Goal: Transaction & Acquisition: Subscribe to service/newsletter

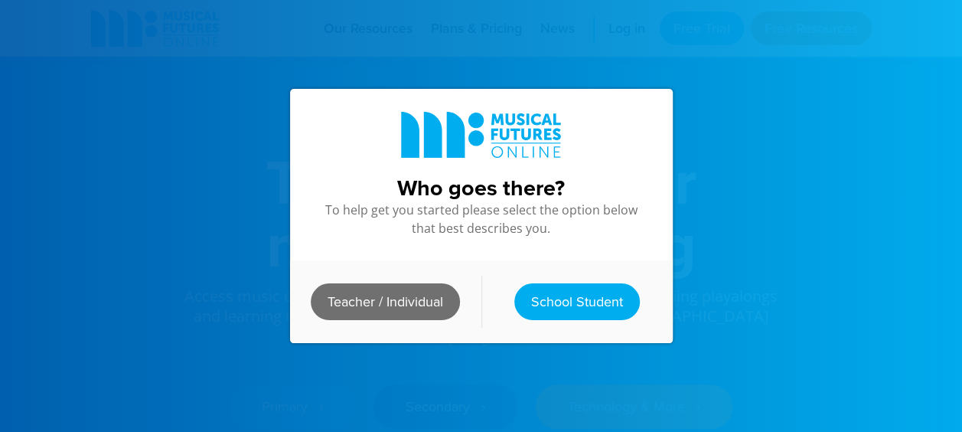
click at [401, 302] on link "Teacher / Individual" at bounding box center [385, 301] width 149 height 37
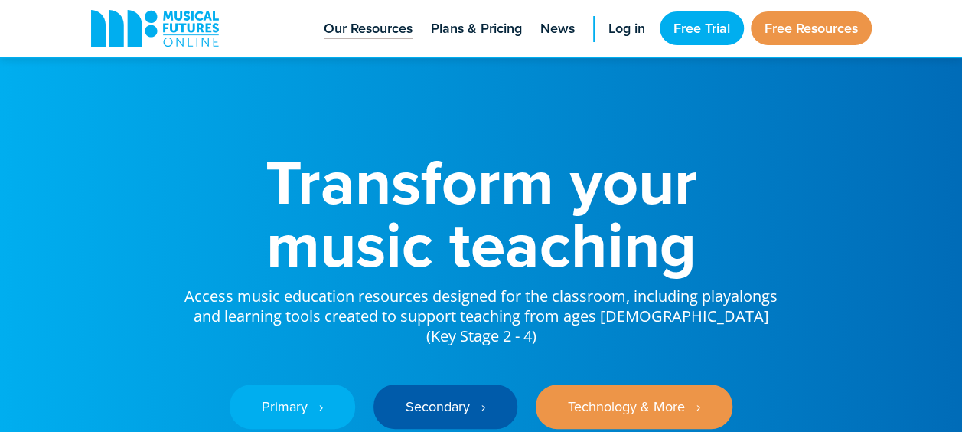
click at [368, 34] on span "Our Resources" at bounding box center [368, 28] width 89 height 21
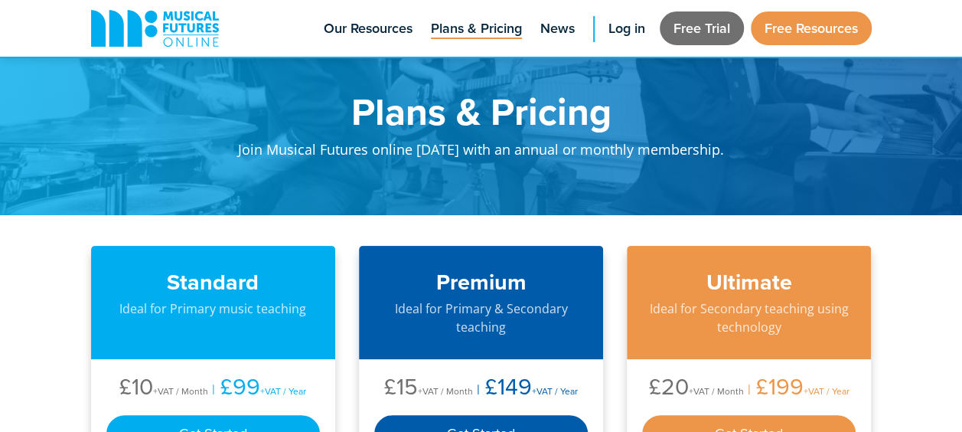
click at [699, 29] on link "Free Trial" at bounding box center [702, 28] width 84 height 34
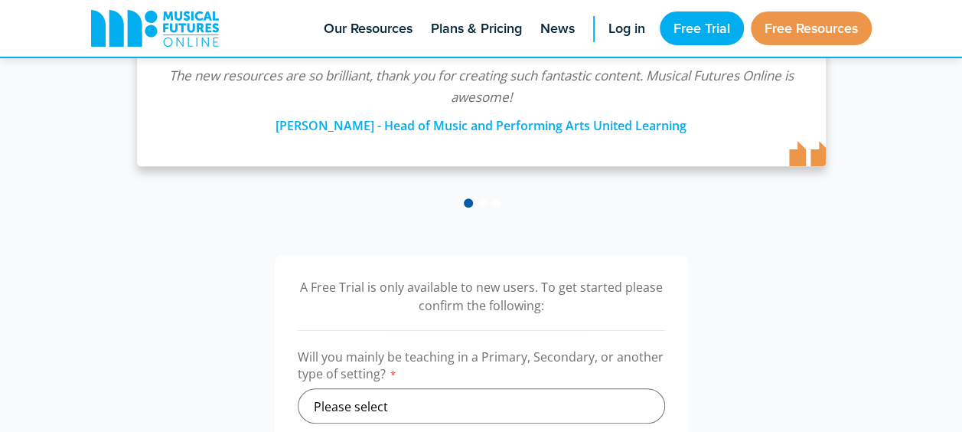
scroll to position [459, 0]
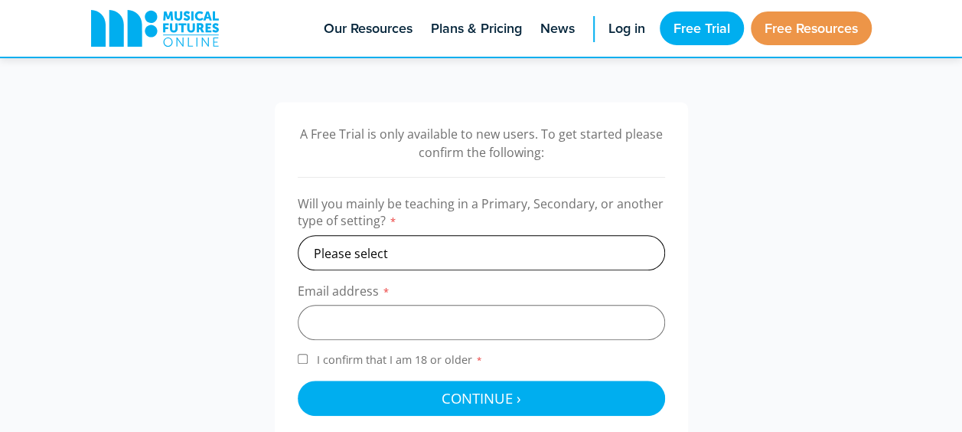
click at [406, 250] on select "Please select Primary Secondary Other" at bounding box center [482, 252] width 368 height 35
select select "secondary"
click at [298, 235] on select "Please select Primary Secondary Other" at bounding box center [482, 252] width 368 height 35
click at [361, 322] on input "email" at bounding box center [482, 322] width 368 height 35
type input "st-fitzpatrick-e@st-thomasmore.sandwell.sch.uk"
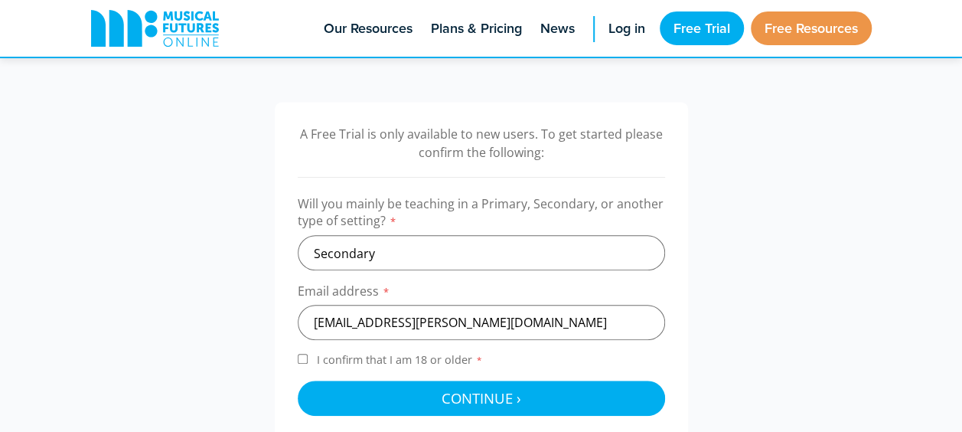
click at [302, 357] on input "I confirm that I am 18 or older *" at bounding box center [303, 359] width 10 height 10
checkbox input "true"
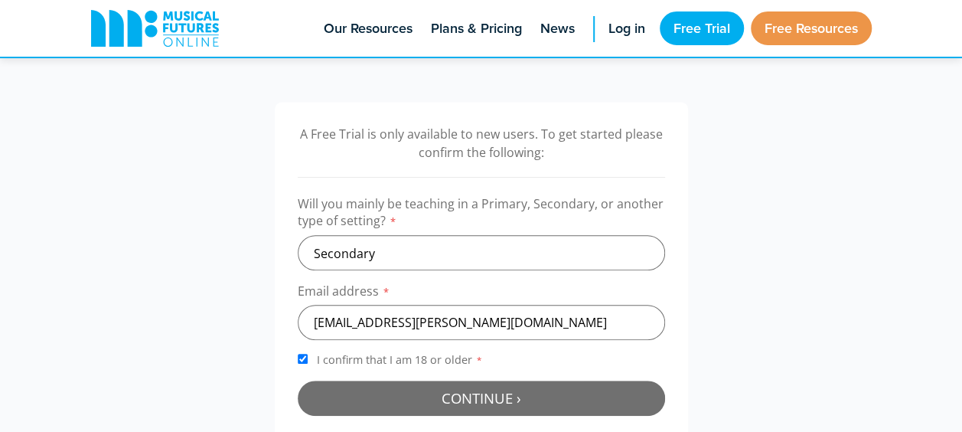
click at [492, 401] on span "Continue ›" at bounding box center [482, 397] width 80 height 19
click at [492, 401] on div at bounding box center [482, 398] width 368 height 35
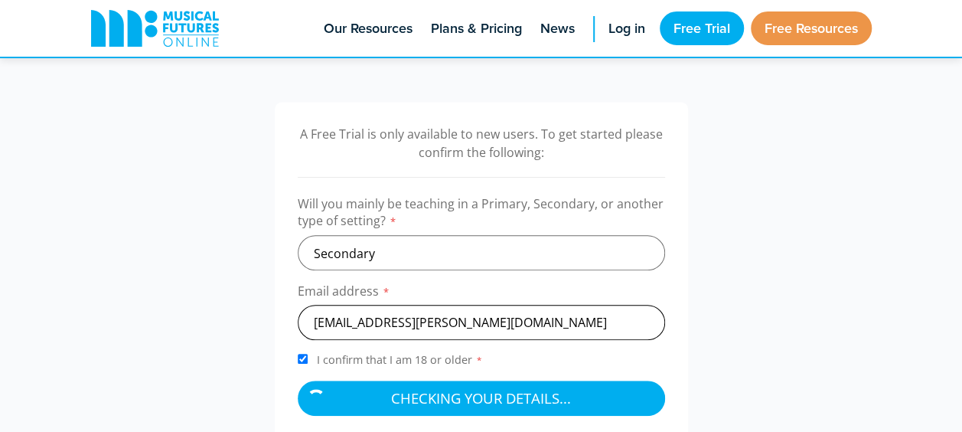
click at [599, 329] on input "st-fitzpatrick-e@st-thomasmore.sandwell.sch.uk" at bounding box center [482, 322] width 368 height 35
drag, startPoint x: 599, startPoint y: 329, endPoint x: 586, endPoint y: 336, distance: 14.1
click at [598, 331] on input "st-fitzpatrick-e@st-thomasmore.sandwell.sch.uk" at bounding box center [482, 322] width 368 height 35
click at [246, 304] on div "A Free Trial is only available to new users. To get started please confirm the …" at bounding box center [482, 270] width 812 height 337
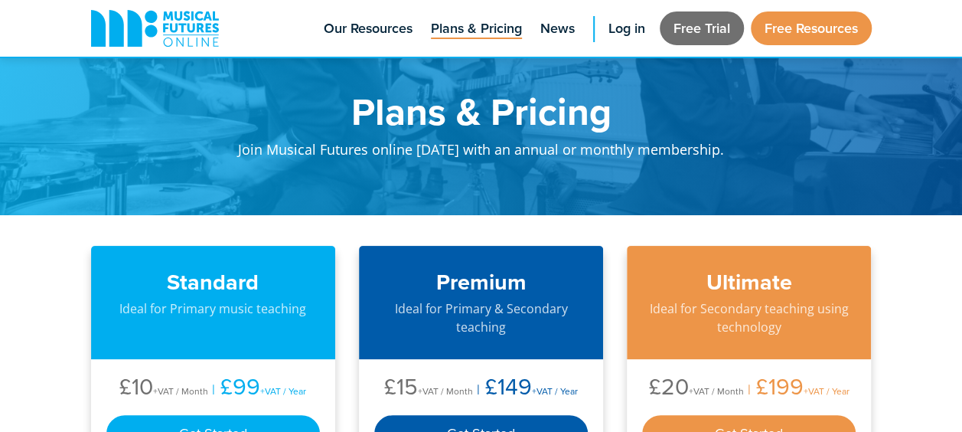
click at [695, 29] on link "Free Trial" at bounding box center [702, 28] width 84 height 34
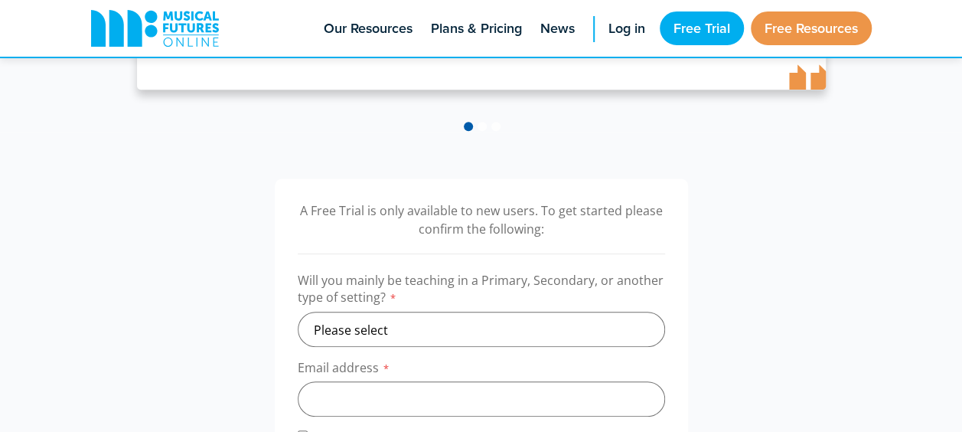
scroll to position [459, 0]
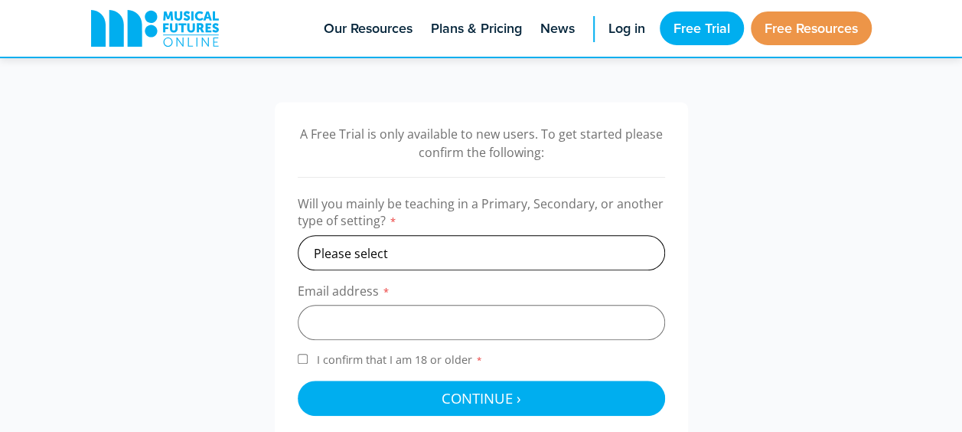
click at [381, 255] on select "Please select Primary Secondary Other" at bounding box center [482, 252] width 368 height 35
select select "secondary"
click at [298, 235] on select "Please select Primary Secondary Other" at bounding box center [482, 252] width 368 height 35
click at [382, 327] on input "email" at bounding box center [482, 322] width 368 height 35
type input "st-fitzpatrick-e@st-thomasmore.walsall.sch.uk"
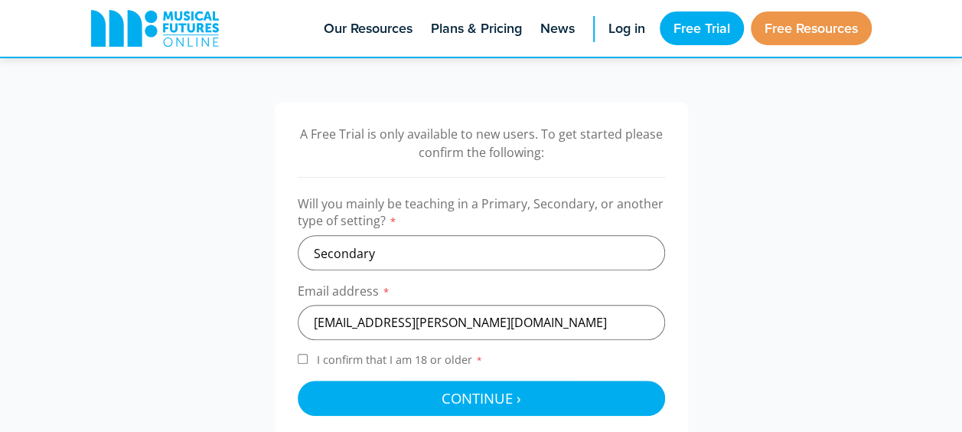
click at [301, 357] on input "I confirm that I am 18 or older *" at bounding box center [303, 359] width 10 height 10
checkbox input "true"
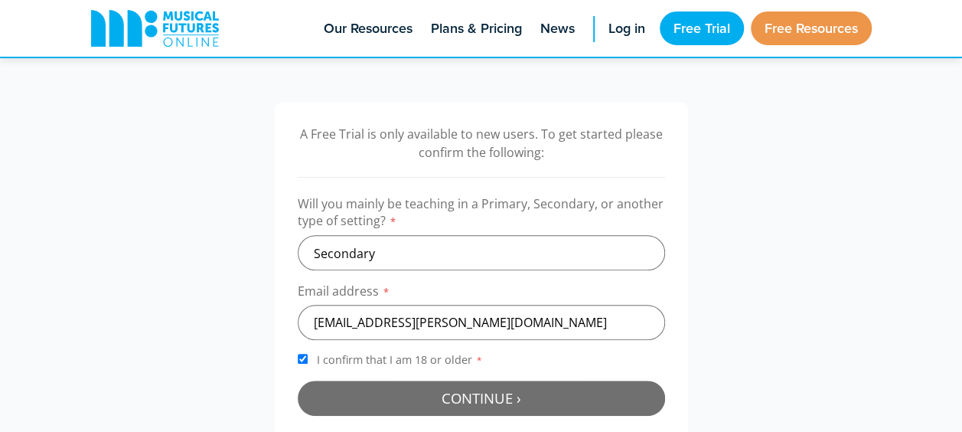
click at [458, 403] on span "Continue ›" at bounding box center [482, 397] width 80 height 19
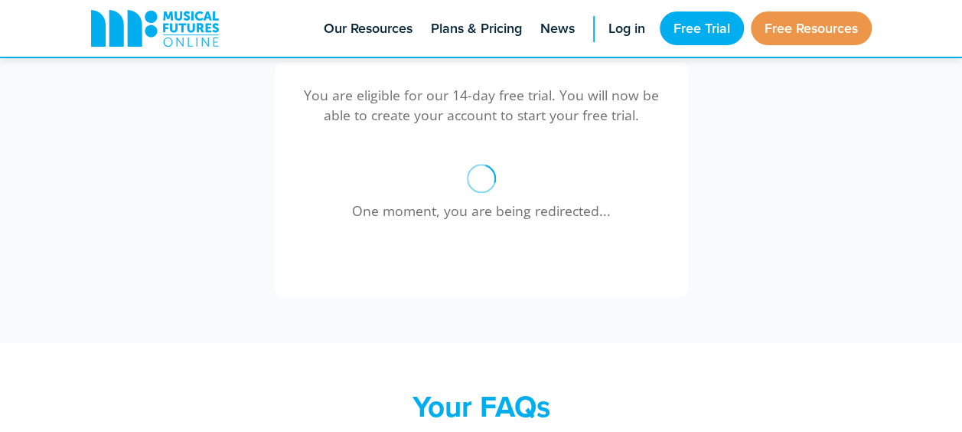
scroll to position [499, 0]
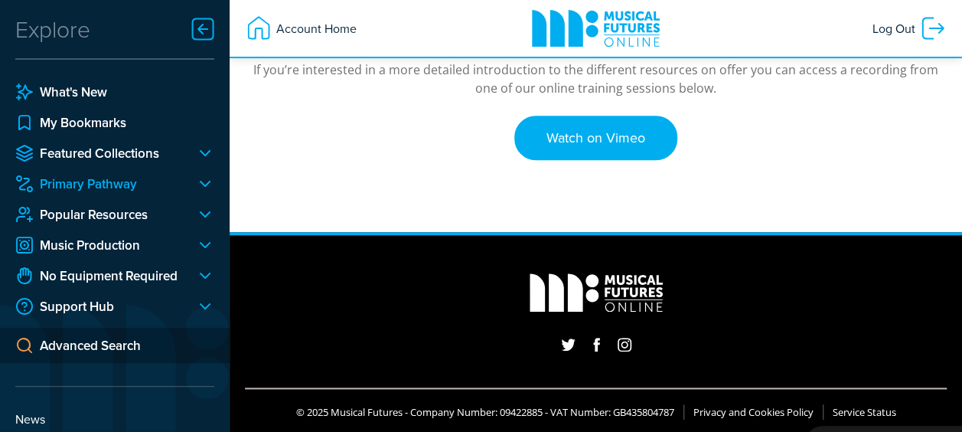
scroll to position [345, 0]
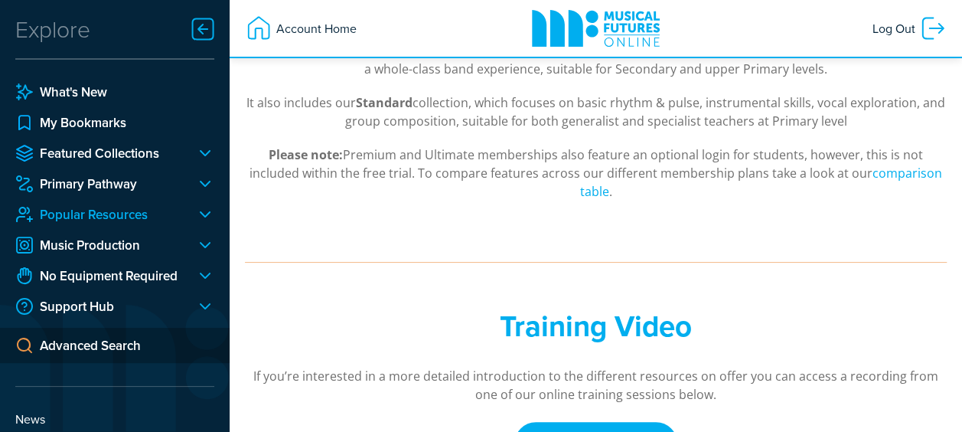
click at [79, 219] on link "Popular Resources" at bounding box center [99, 214] width 168 height 18
